Goal: Transaction & Acquisition: Purchase product/service

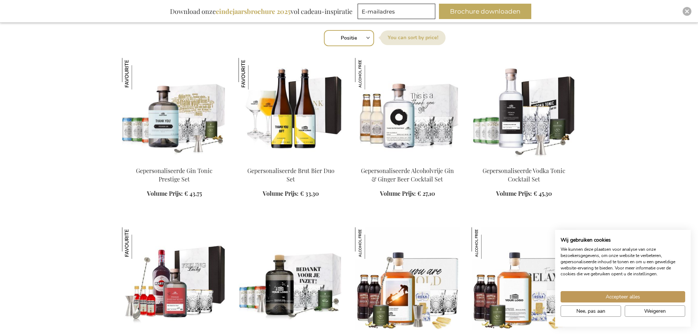
scroll to position [264, 0]
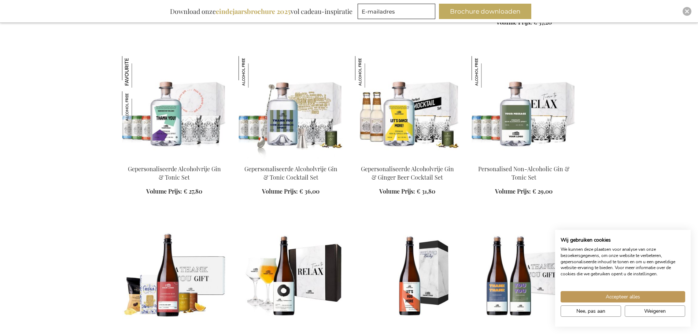
scroll to position [1833, 0]
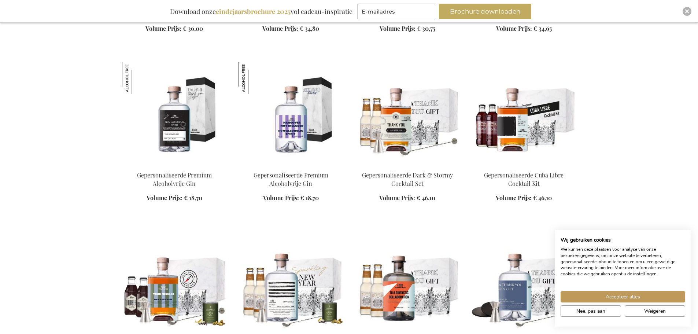
scroll to position [2332, 0]
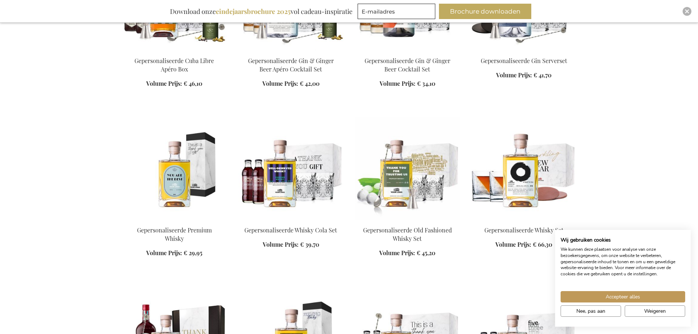
scroll to position [2625, 0]
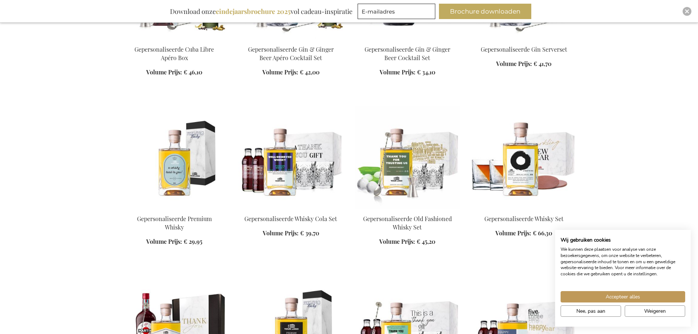
click at [179, 157] on img at bounding box center [174, 157] width 105 height 103
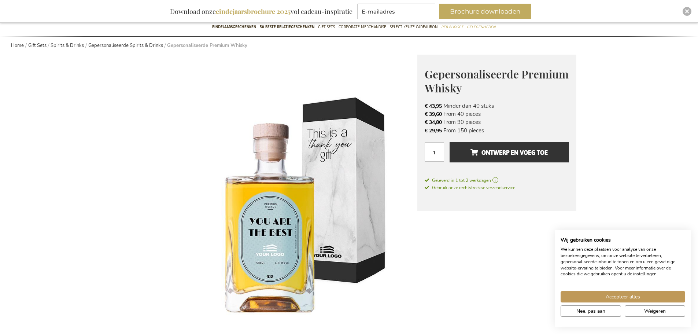
scroll to position [117, 0]
